Goal: Transaction & Acquisition: Purchase product/service

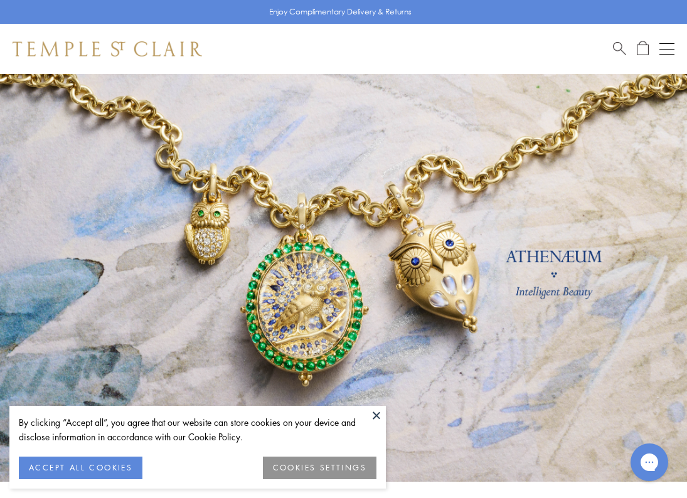
drag, startPoint x: 377, startPoint y: 415, endPoint x: 441, endPoint y: 333, distance: 104.3
click at [377, 415] on button at bounding box center [376, 415] width 19 height 19
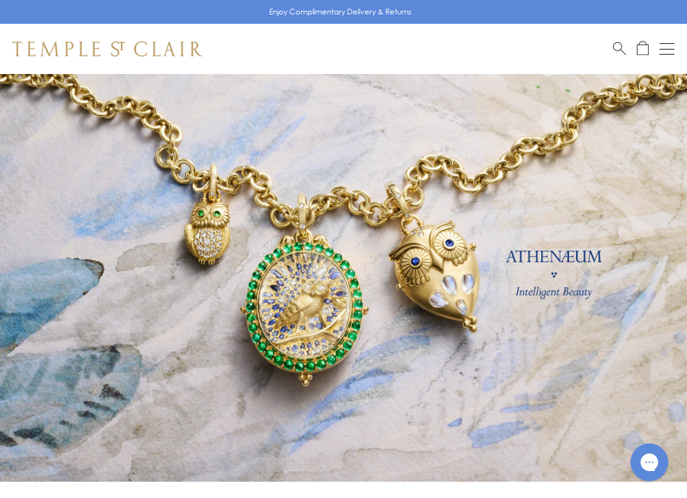
click at [672, 52] on button "Open navigation" at bounding box center [667, 48] width 15 height 15
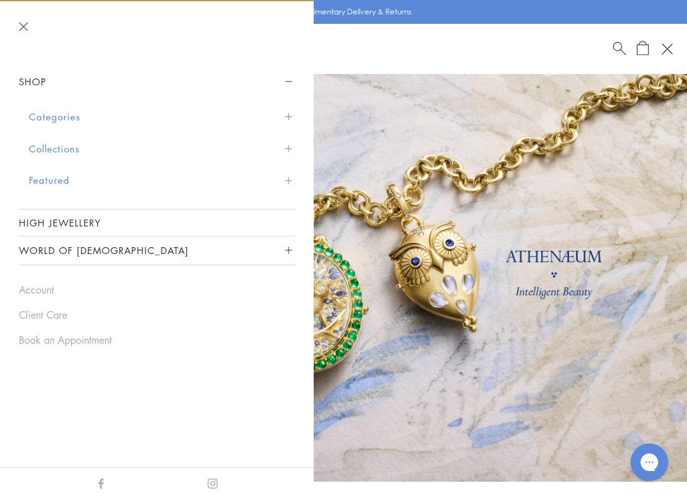
click at [293, 115] on button "Categories" at bounding box center [162, 117] width 266 height 32
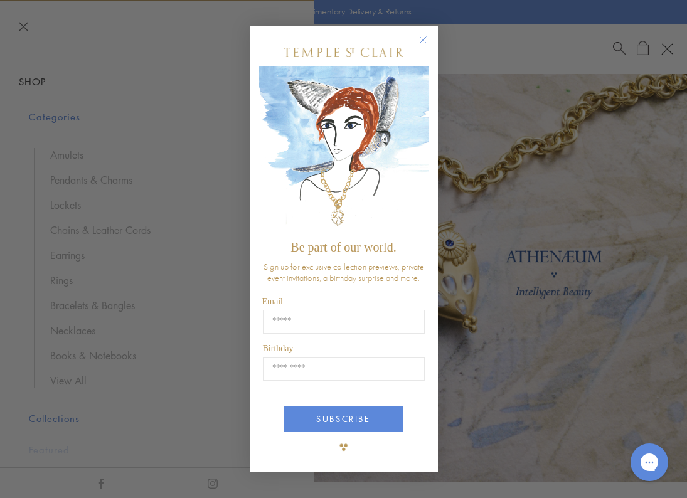
click at [423, 125] on img "POPUP Form" at bounding box center [343, 151] width 169 height 168
click at [424, 43] on circle "Close dialog" at bounding box center [422, 40] width 15 height 15
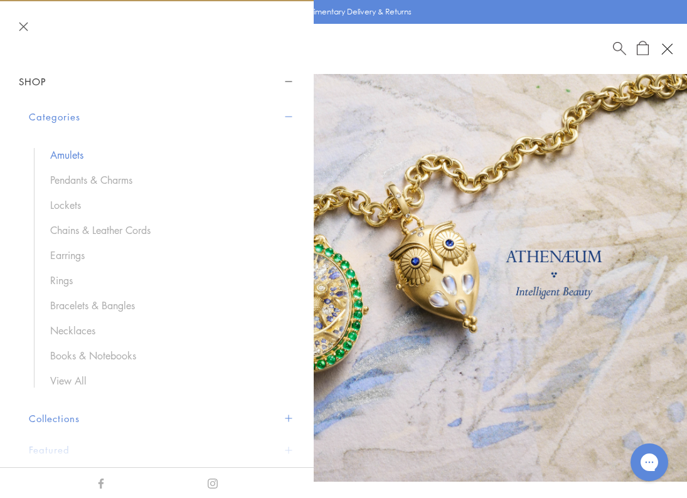
click at [83, 160] on link "Amulets" at bounding box center [166, 155] width 232 height 14
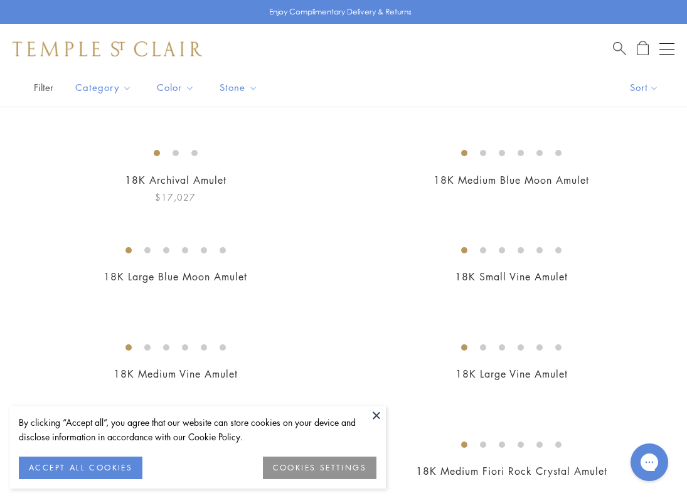
scroll to position [107, 0]
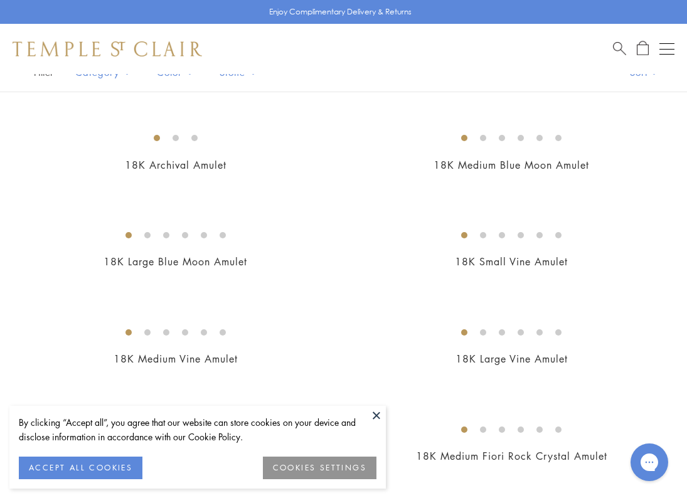
click at [379, 421] on button at bounding box center [376, 415] width 19 height 19
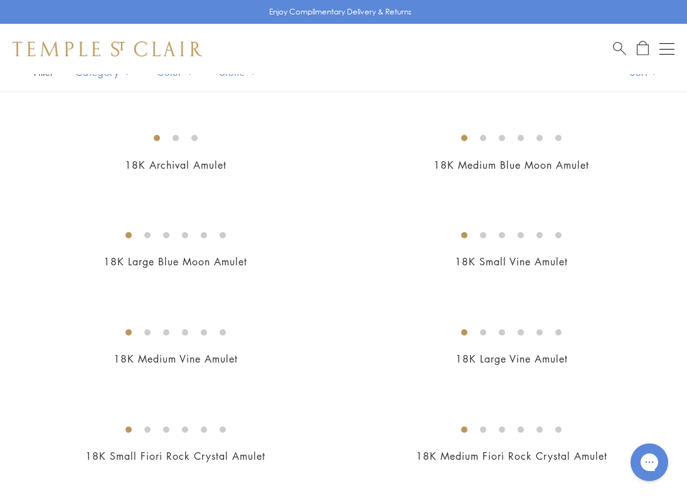
click at [0, 0] on img at bounding box center [0, 0] width 0 height 0
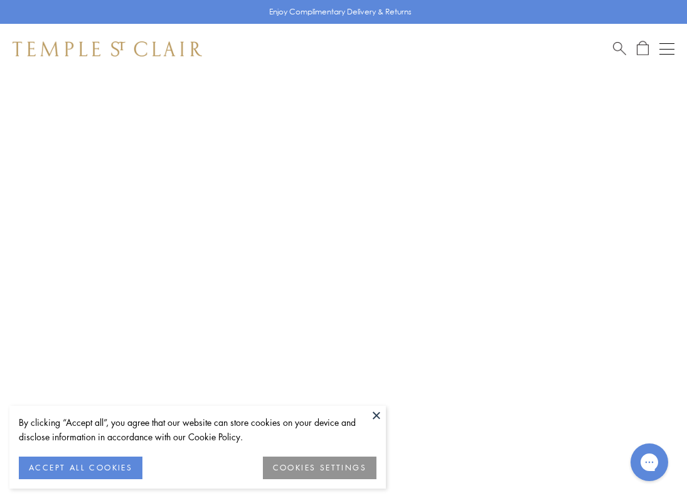
scroll to position [74, 0]
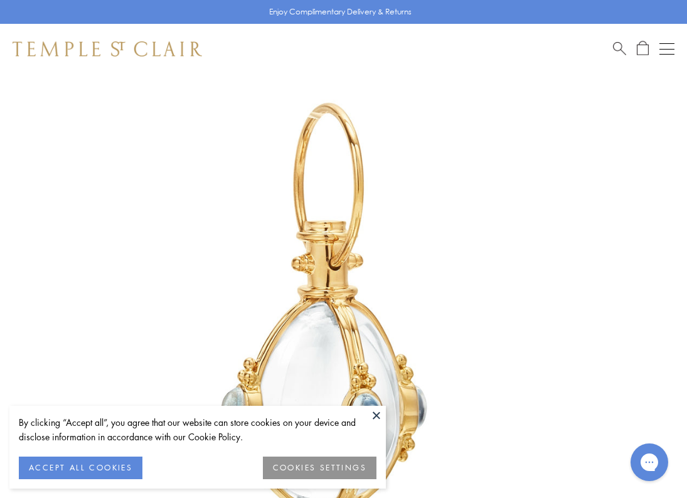
click at [372, 416] on button at bounding box center [376, 415] width 19 height 19
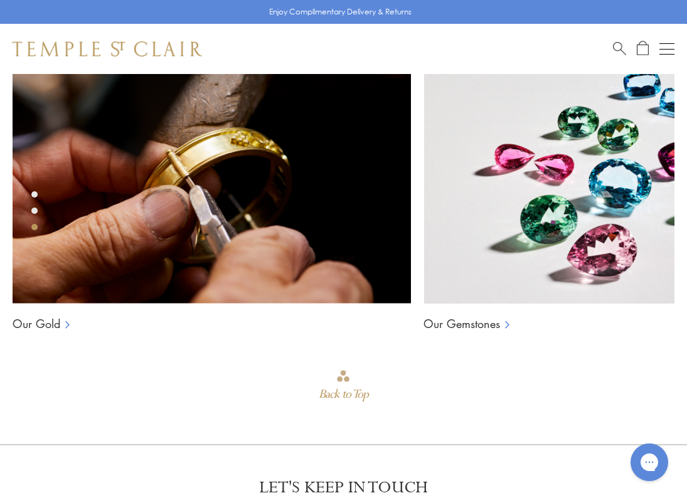
scroll to position [1507, 0]
